Goal: Find specific page/section: Find specific page/section

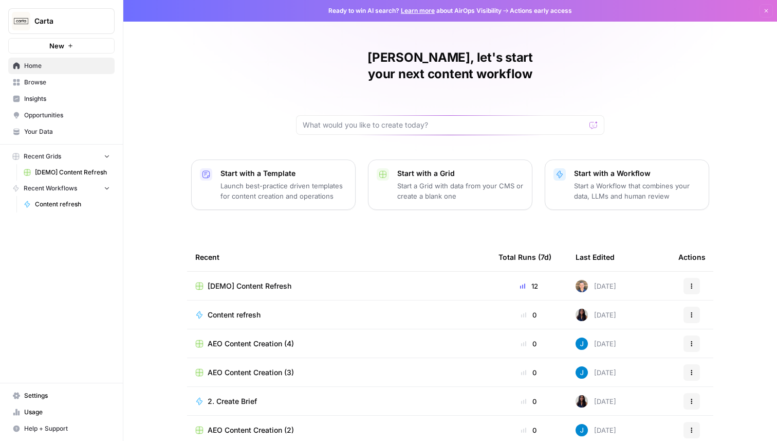
click at [56, 21] on span "Carta" at bounding box center [65, 21] width 62 height 10
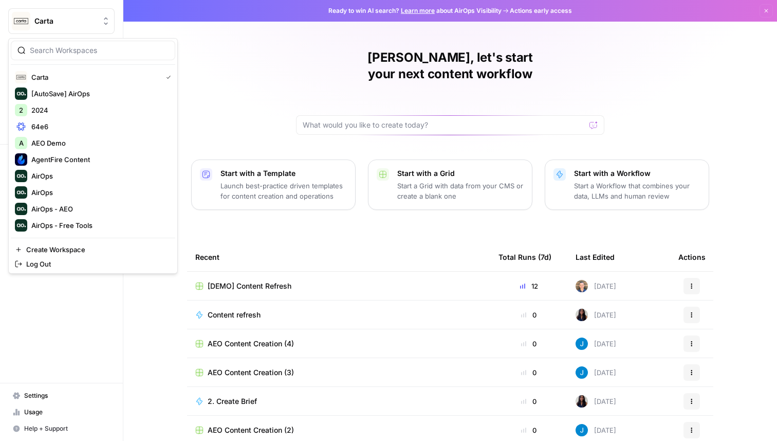
click at [79, 50] on input "search" at bounding box center [99, 50] width 139 height 10
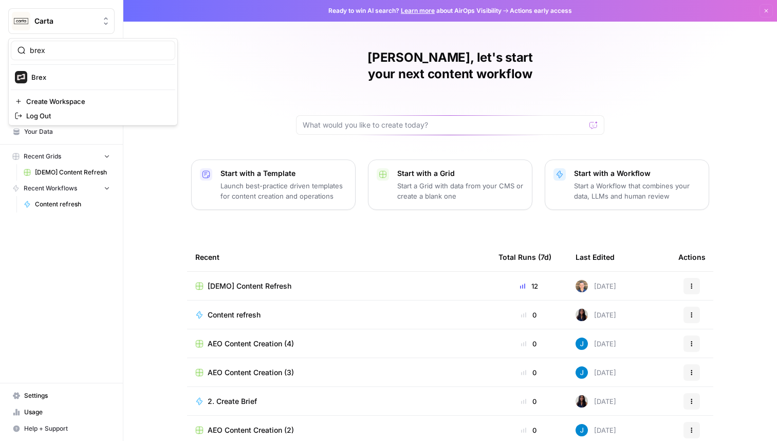
type input "brex"
click at [63, 77] on span "Brex" at bounding box center [99, 77] width 136 height 10
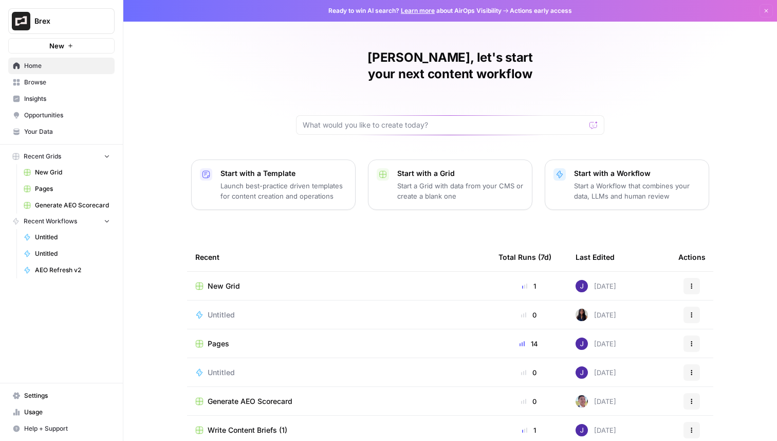
click at [83, 98] on span "Insights" at bounding box center [67, 98] width 86 height 9
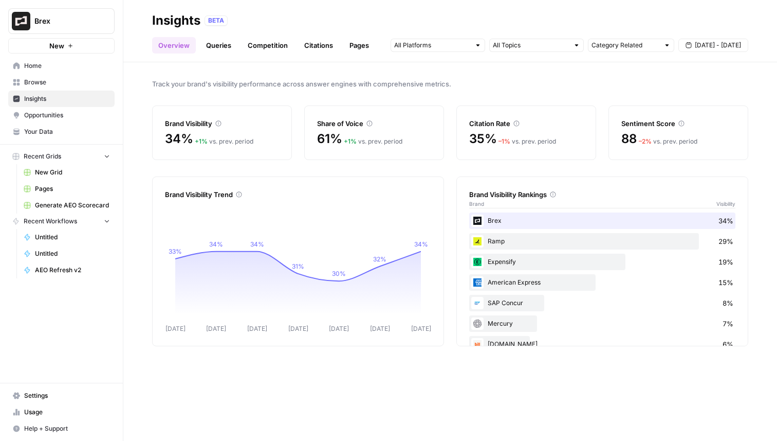
click at [59, 113] on span "Opportunities" at bounding box center [67, 115] width 86 height 9
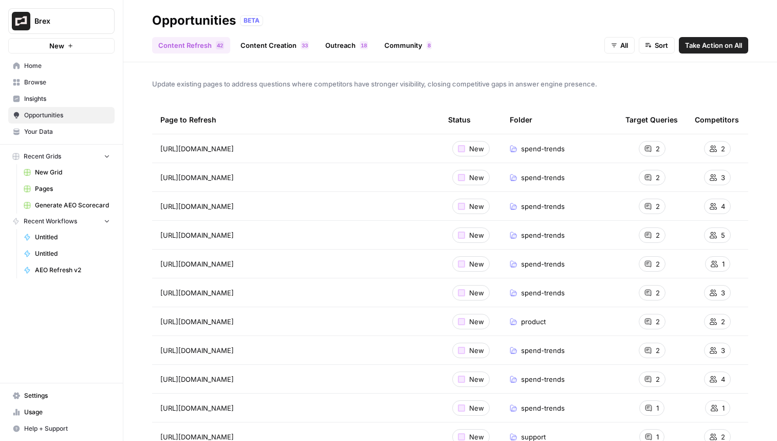
click at [364, 46] on span "8" at bounding box center [365, 45] width 3 height 8
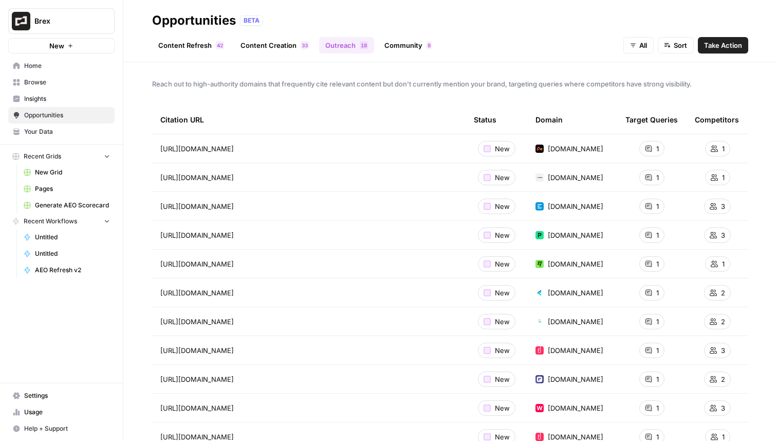
click at [295, 49] on link "Content Creation 3 3" at bounding box center [274, 45] width 81 height 16
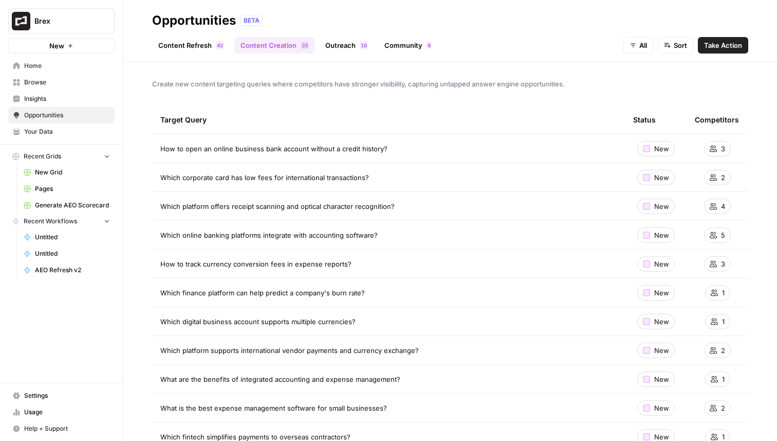
click at [198, 49] on link "Content Refresh 2 4" at bounding box center [191, 45] width 78 height 16
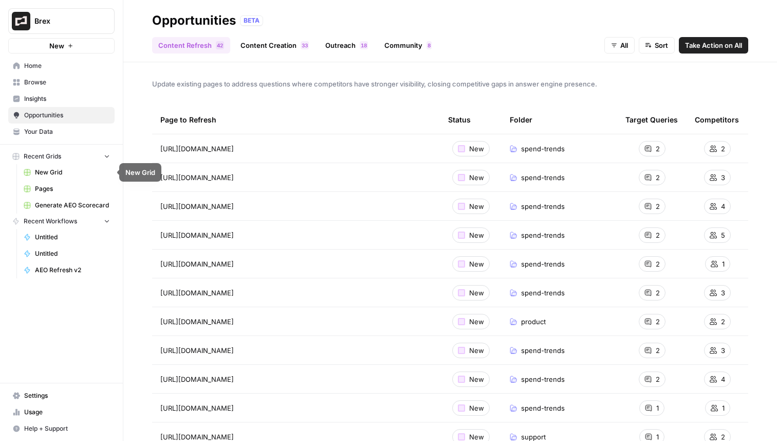
click at [42, 72] on link "Home" at bounding box center [61, 66] width 106 height 16
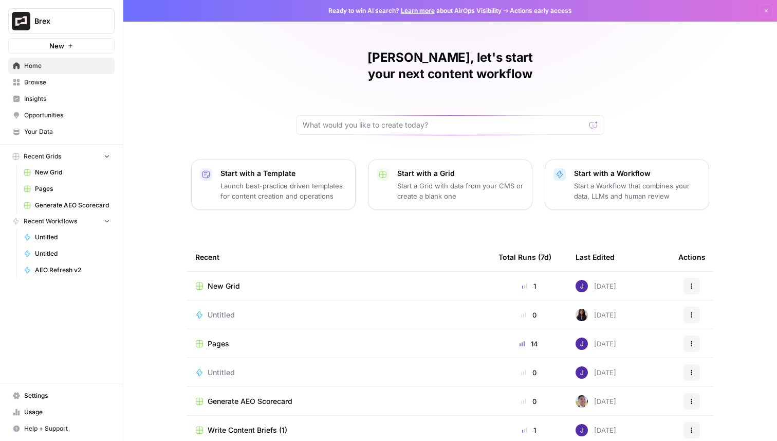
scroll to position [32, 0]
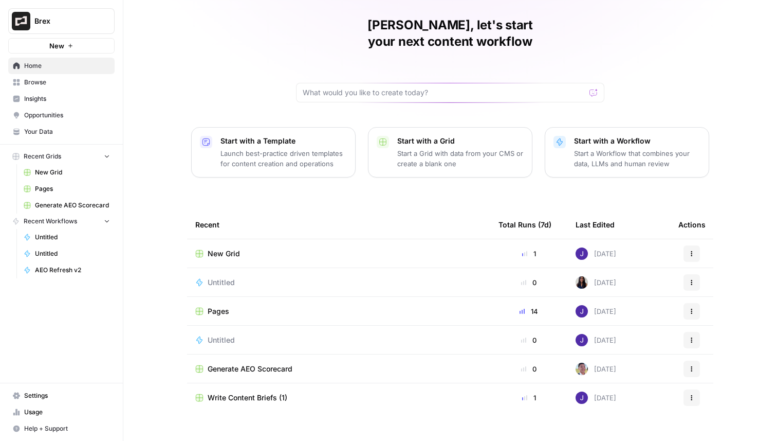
click at [509, 212] on div "Total Runs (7d)" at bounding box center [525, 224] width 53 height 28
click at [46, 83] on span "Browse" at bounding box center [67, 82] width 86 height 9
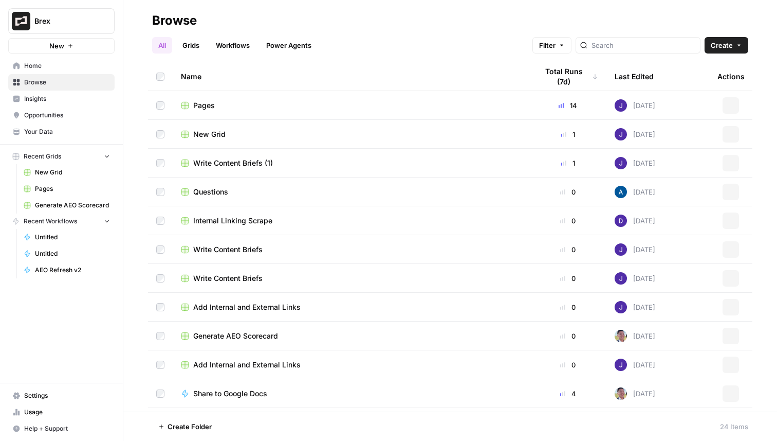
click at [190, 51] on link "Grids" at bounding box center [190, 45] width 29 height 16
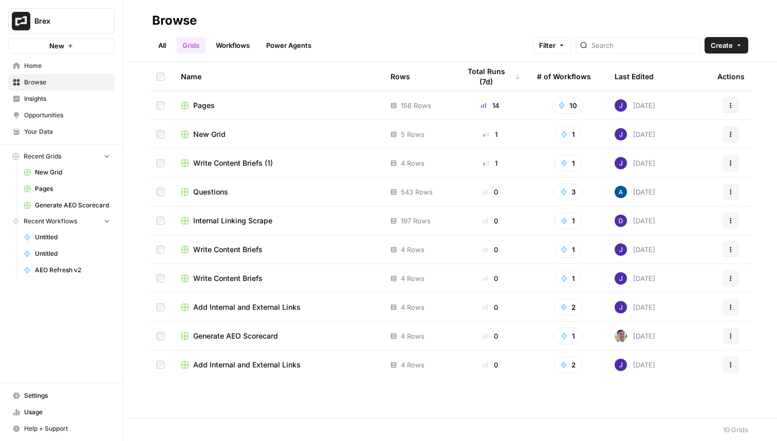
click at [202, 106] on span "Pages" at bounding box center [204, 105] width 22 height 10
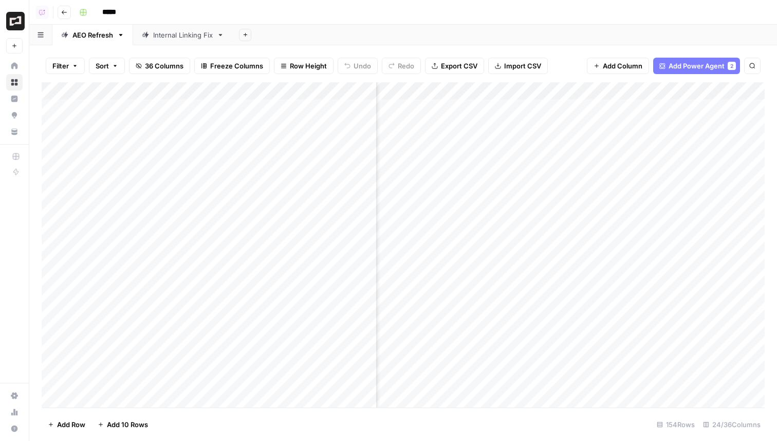
scroll to position [0, 1734]
